Goal: Transaction & Acquisition: Purchase product/service

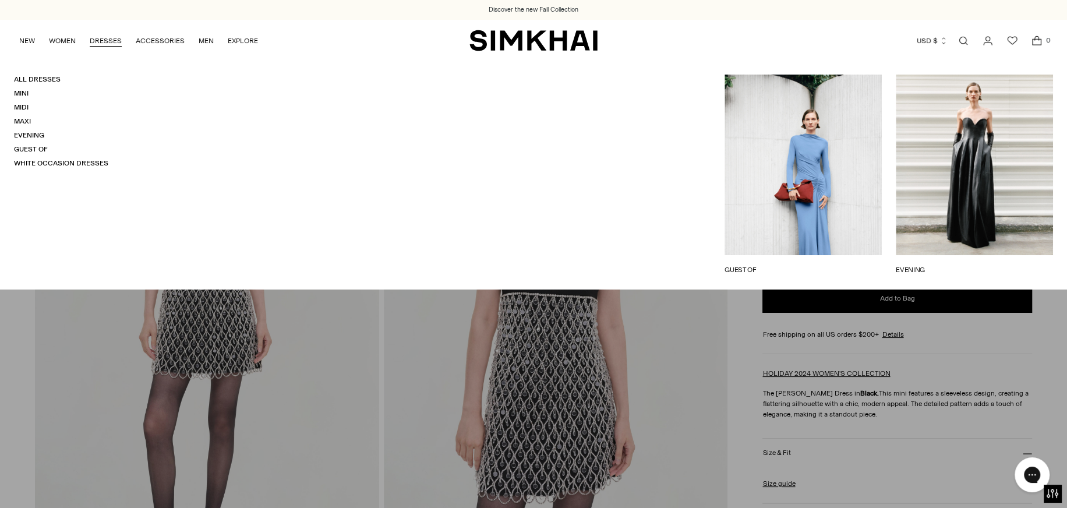
click at [29, 158] on h4 "White Occasion Dresses" at bounding box center [61, 163] width 94 height 10
click at [29, 161] on link "White Occasion Dresses" at bounding box center [61, 163] width 94 height 8
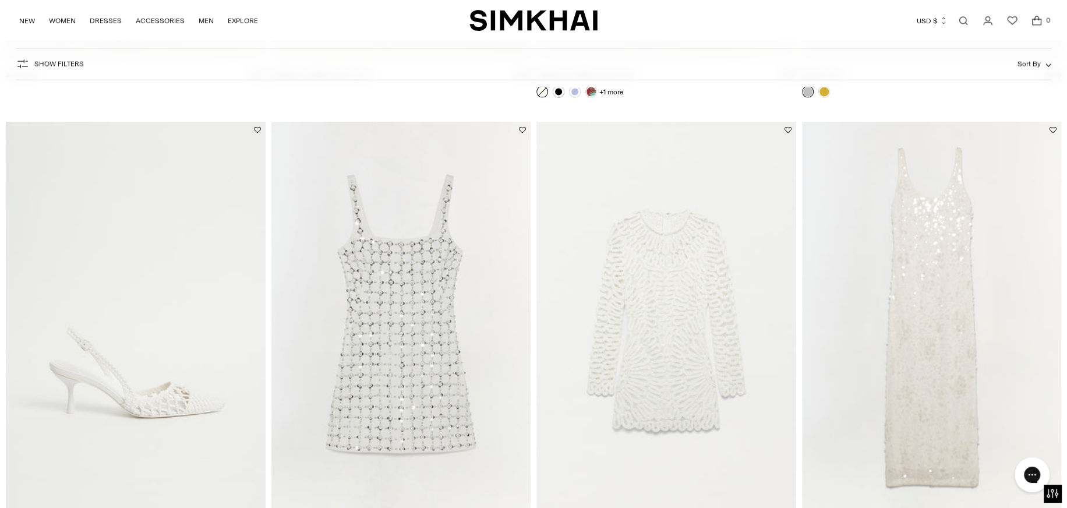
scroll to position [2388, 0]
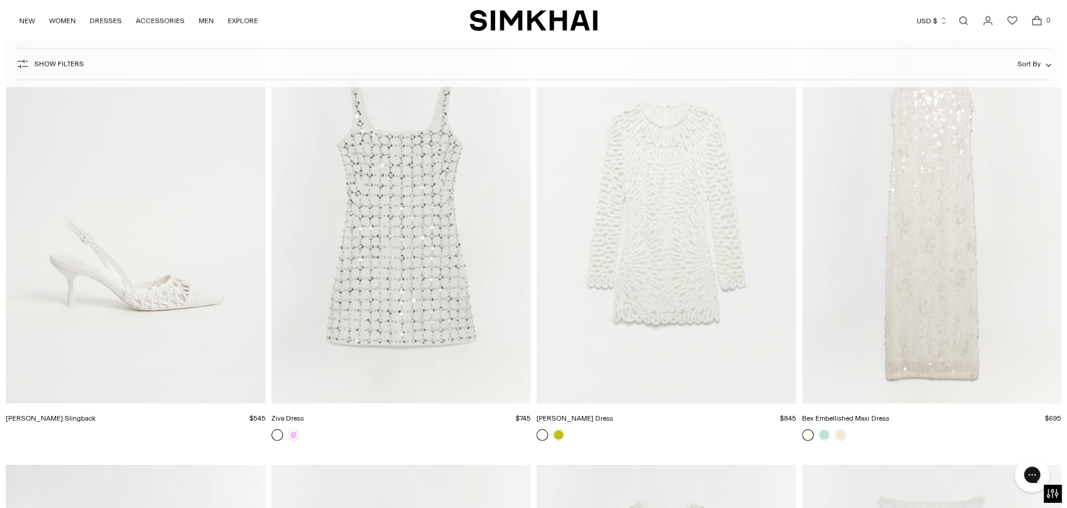
click at [0, 0] on img "Ziva Dress" at bounding box center [0, 0] width 0 height 0
